Goal: Transaction & Acquisition: Subscribe to service/newsletter

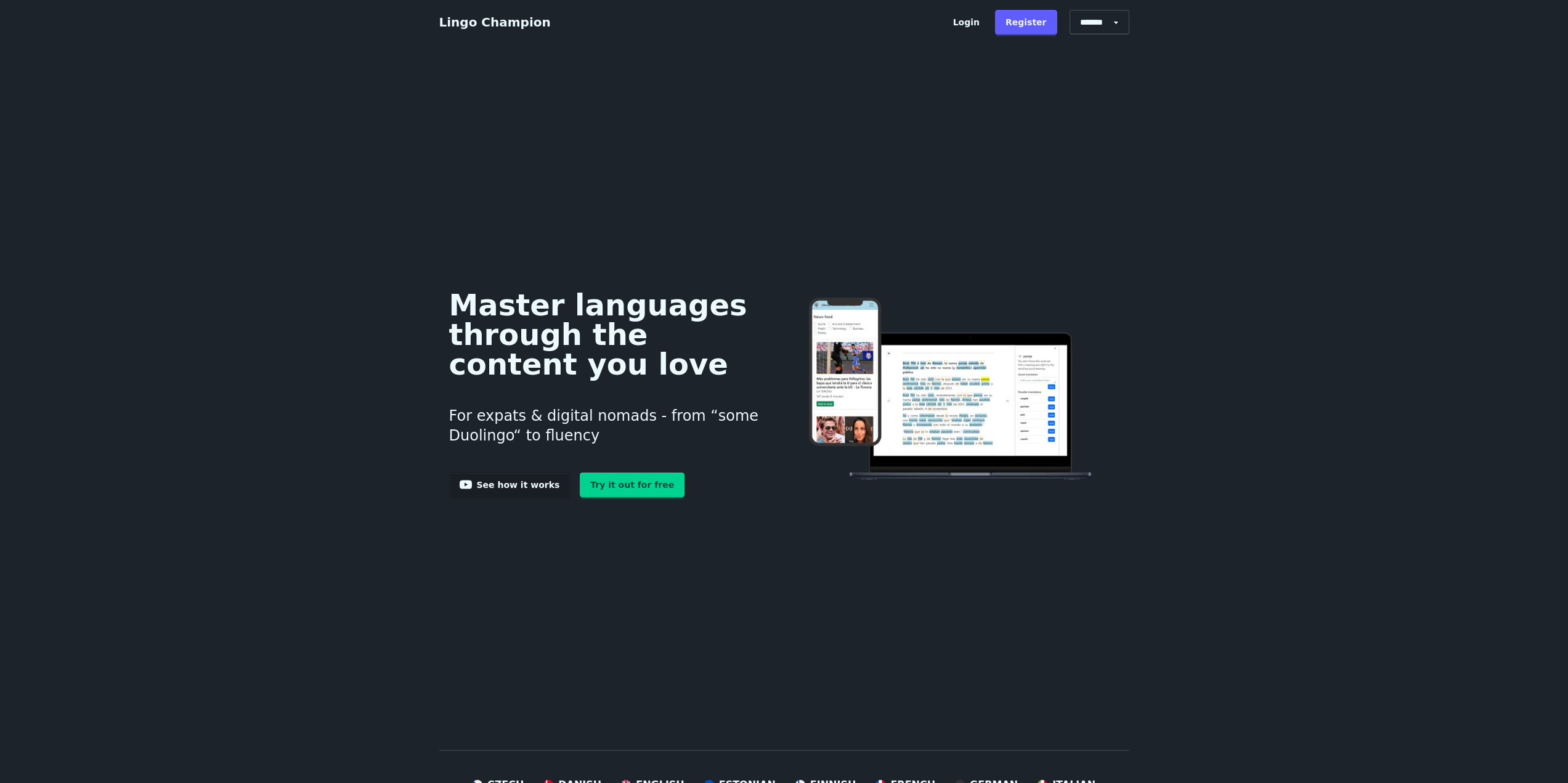
click at [615, 496] on link "Try it out for free" at bounding box center [632, 485] width 105 height 25
